Goal: Information Seeking & Learning: Learn about a topic

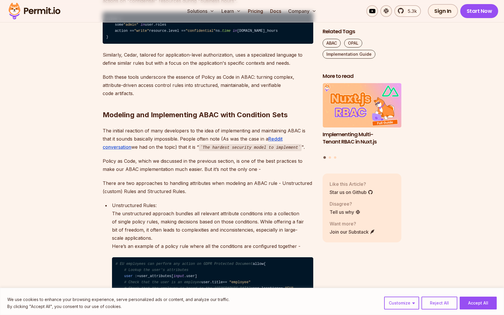
scroll to position [1165, 0]
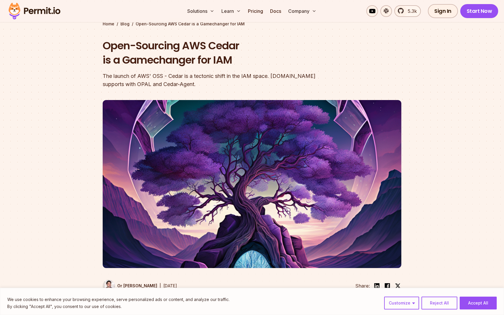
scroll to position [278, 0]
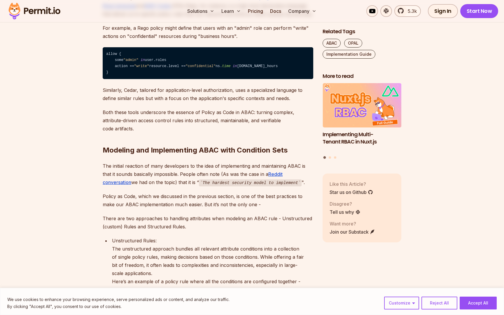
scroll to position [1124, 0]
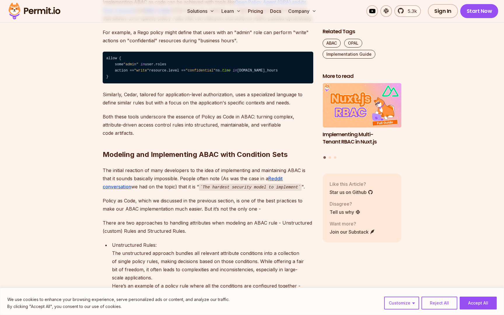
click at [269, 13] on link "Open Policy Agent (OPA) and its Rego language" at bounding box center [205, 6] width 204 height 14
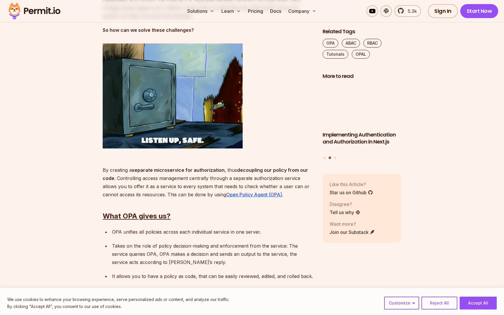
scroll to position [918, 0]
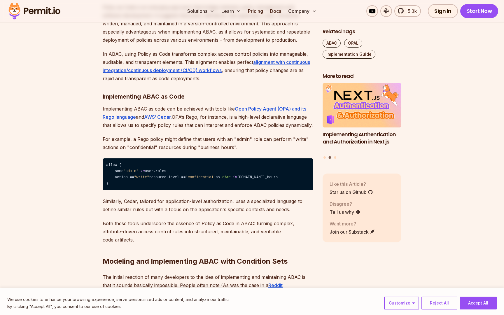
scroll to position [1017, 0]
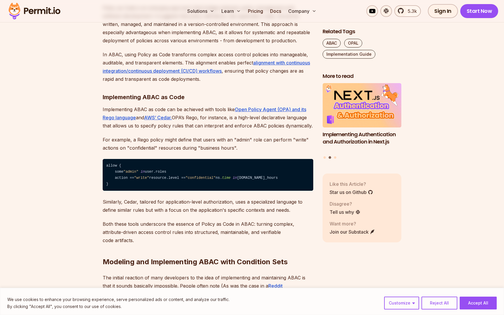
click at [107, 130] on p "Implementing ABAC as code can be achieved with tools like Open Policy Agent (OP…" at bounding box center [208, 117] width 211 height 25
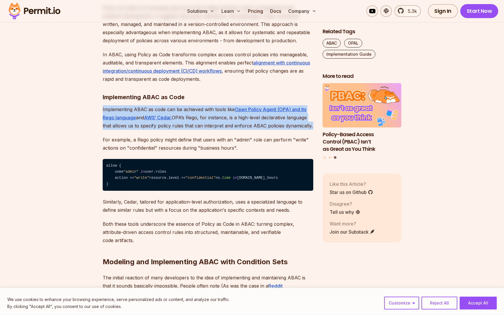
drag, startPoint x: 107, startPoint y: 199, endPoint x: 312, endPoint y: 213, distance: 206.0
click at [312, 130] on p "Implementing ABAC as code can be achieved with tools like Open Policy Agent (OP…" at bounding box center [208, 117] width 211 height 25
copy p "Implementing ABAC as code can be achieved with tools like Open Policy Agent (OP…"
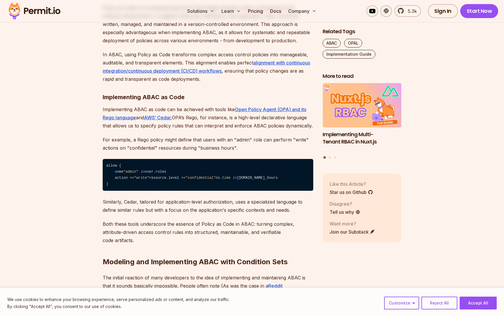
click at [251, 102] on h3 "Implementing ABAC as Code" at bounding box center [208, 97] width 211 height 9
click at [219, 130] on p "Implementing ABAC as code can be achieved with tools like Open Policy Agent (OP…" at bounding box center [208, 117] width 211 height 25
drag, startPoint x: 219, startPoint y: 199, endPoint x: 175, endPoint y: 208, distance: 45.1
click at [175, 130] on p "Implementing ABAC as code can be achieved with tools like Open Policy Agent (OP…" at bounding box center [208, 117] width 211 height 25
copy p "tools like Open Policy Agent (OPA) and its [PERSON_NAME] language and AWS’ Ceda…"
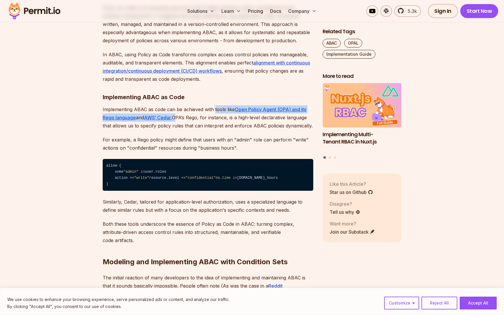
click at [216, 130] on p "Implementing ABAC as code can be achieved with tools like Open Policy Agent (OP…" at bounding box center [208, 117] width 211 height 25
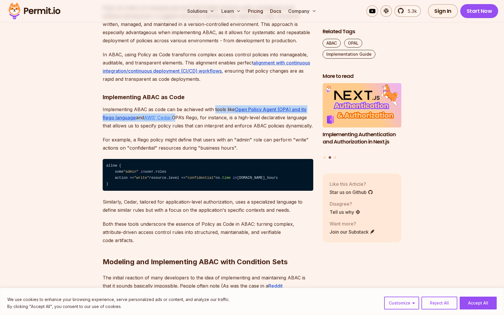
drag, startPoint x: 216, startPoint y: 201, endPoint x: 174, endPoint y: 208, distance: 42.4
click at [174, 130] on p "Implementing ABAC as code can be achieved with tools like Open Policy Agent (OP…" at bounding box center [208, 117] width 211 height 25
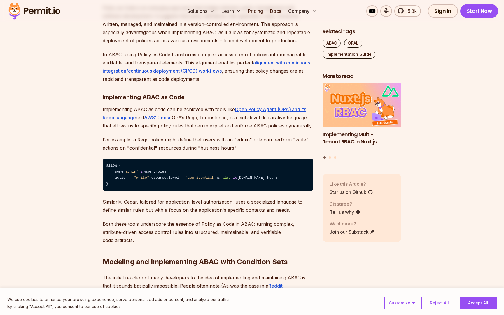
click at [109, 130] on p "Implementing ABAC as code can be achieved with tools like Open Policy Agent (OP…" at bounding box center [208, 117] width 211 height 25
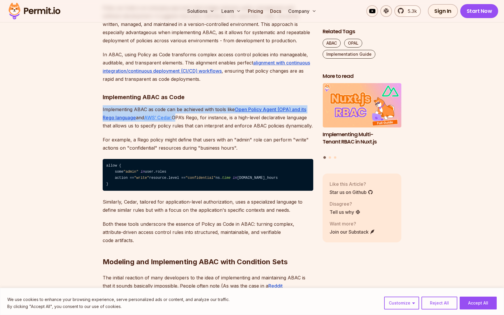
drag, startPoint x: 109, startPoint y: 198, endPoint x: 174, endPoint y: 205, distance: 66.1
click at [174, 130] on p "Implementing ABAC as code can be achieved with tools like Open Policy Agent (OP…" at bounding box center [208, 117] width 211 height 25
copy p "Implementing ABAC as code can be achieved with tools like Open Policy Agent (OP…"
